Goal: Information Seeking & Learning: Learn about a topic

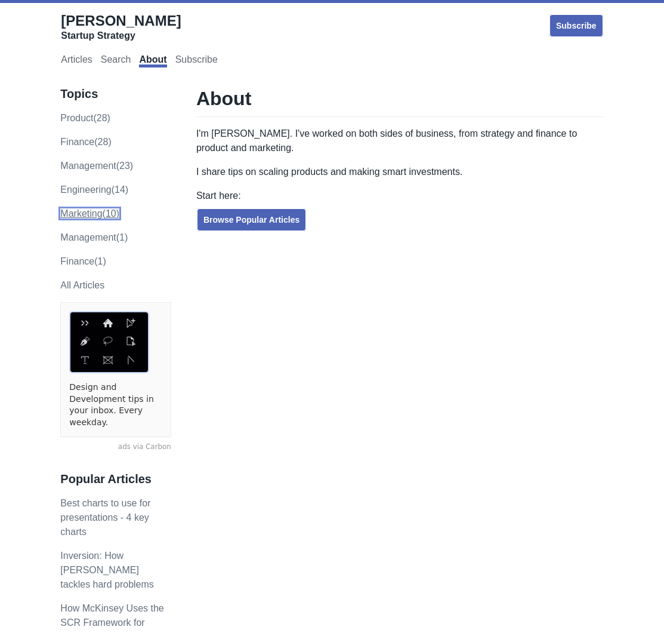
click at [94, 215] on link "marketing (10)" at bounding box center [89, 213] width 59 height 10
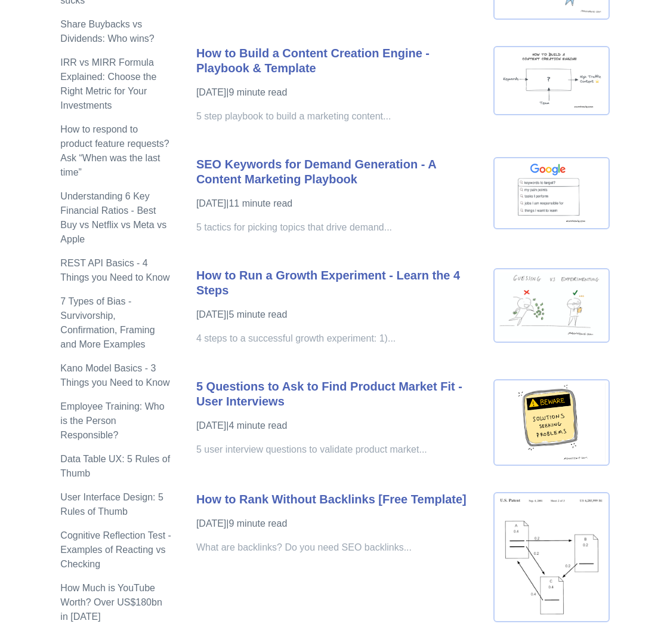
scroll to position [802, 0]
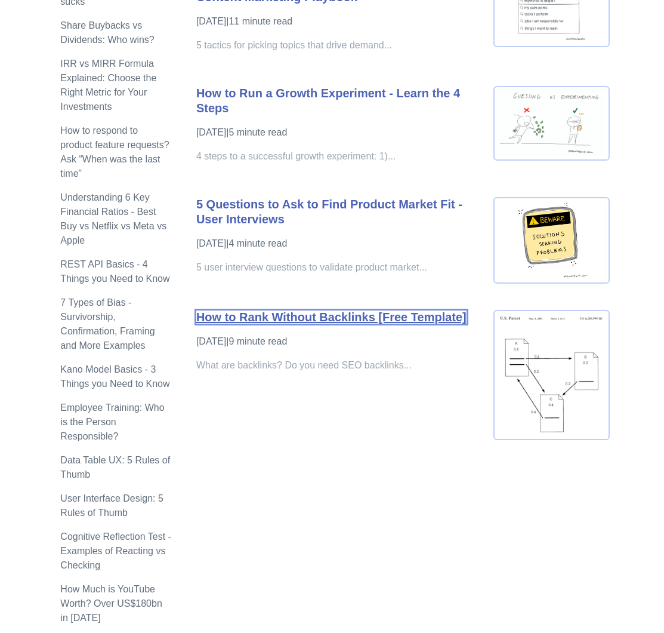
click at [359, 319] on link "How to Rank Without Backlinks [Free Template]" at bounding box center [331, 316] width 270 height 13
